Goal: Task Accomplishment & Management: Use online tool/utility

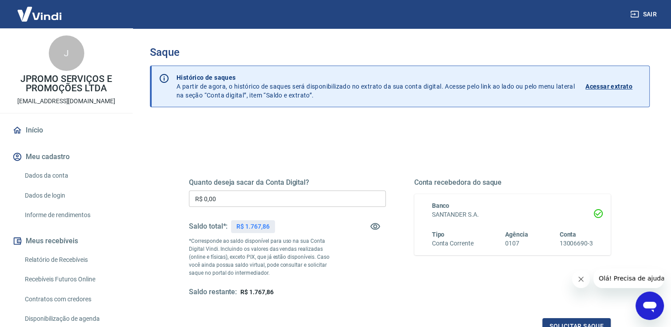
click at [233, 200] on input "R$ 0,00" at bounding box center [287, 199] width 197 height 16
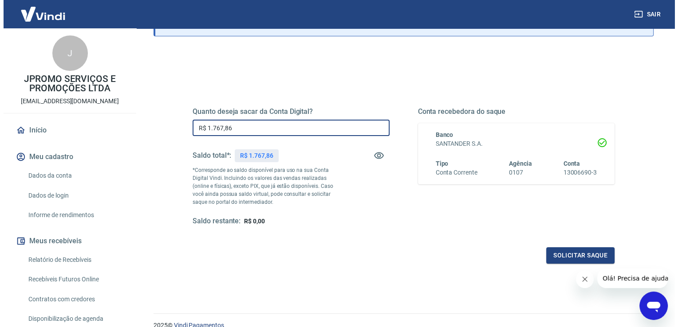
scroll to position [110, 0]
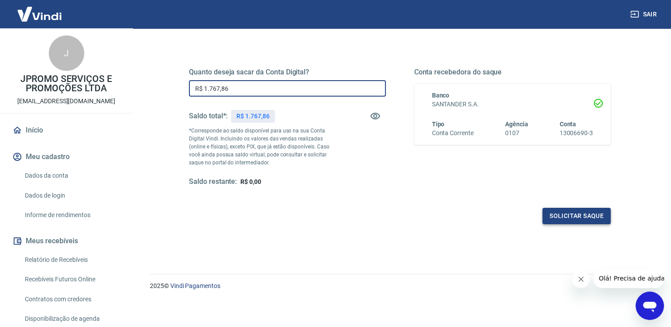
type input "R$ 1.767,86"
click at [568, 220] on button "Solicitar saque" at bounding box center [577, 216] width 68 height 16
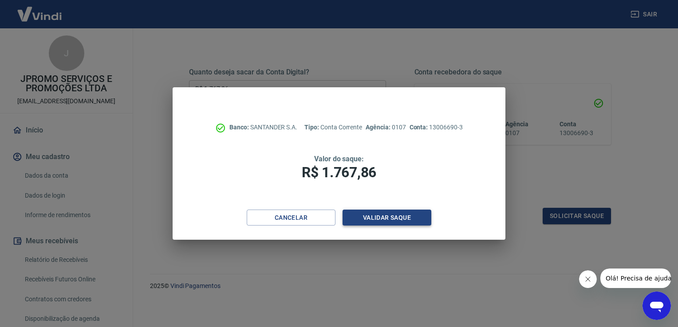
click at [405, 216] on button "Validar saque" at bounding box center [386, 218] width 89 height 16
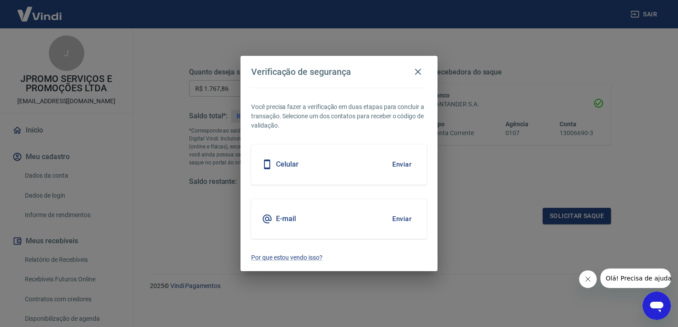
click at [397, 219] on button "Enviar" at bounding box center [401, 219] width 29 height 19
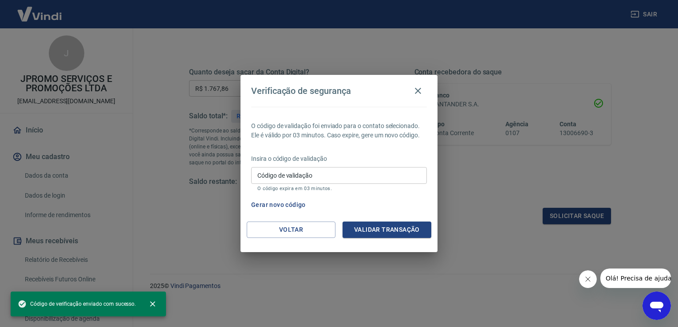
click at [304, 173] on input "Código de validação" at bounding box center [339, 175] width 176 height 16
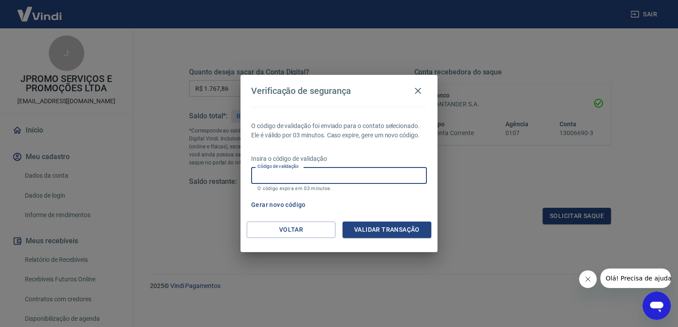
click at [330, 171] on input "Código de validação" at bounding box center [339, 175] width 176 height 16
paste input "274064"
type input "274064"
click at [381, 232] on button "Validar transação" at bounding box center [386, 230] width 89 height 16
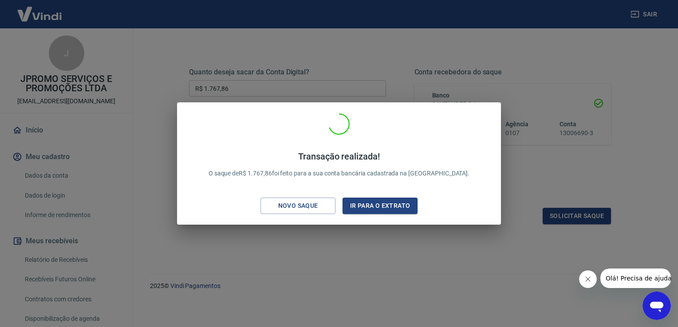
click at [587, 276] on icon "Fechar mensagem da empresa" at bounding box center [587, 279] width 7 height 7
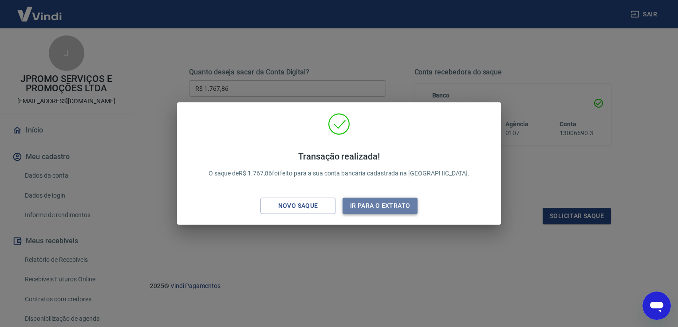
click at [366, 208] on button "Ir para o extrato" at bounding box center [379, 206] width 75 height 16
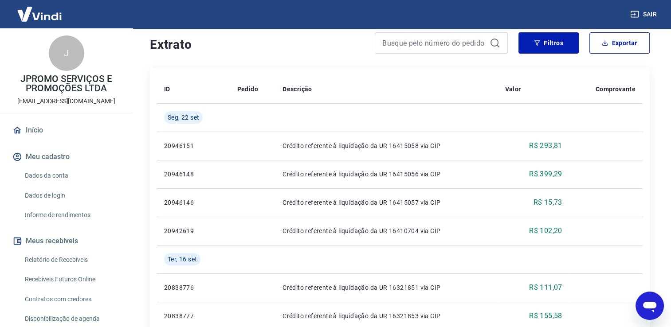
scroll to position [177, 0]
